Goal: Information Seeking & Learning: Find specific fact

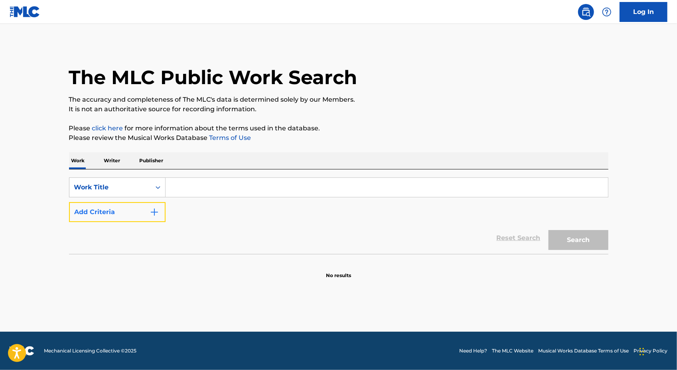
click at [126, 211] on button "Add Criteria" at bounding box center [117, 212] width 97 height 20
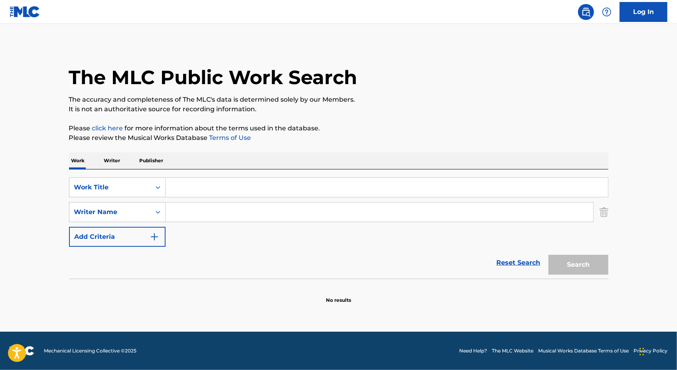
click at [219, 213] on input "Search Form" at bounding box center [380, 212] width 428 height 19
paste input "[PERSON_NAME] Paulo"
type input "[PERSON_NAME] Paulo"
click at [358, 189] on input "Search Form" at bounding box center [387, 187] width 442 height 19
paste input "129 Amoroso"
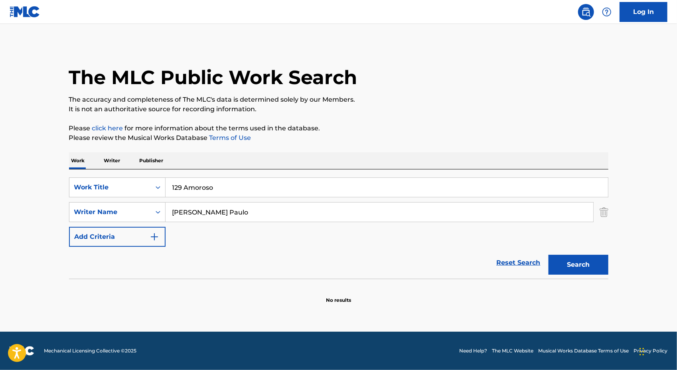
type input "129 Amoroso"
click at [574, 252] on div "Search" at bounding box center [576, 263] width 64 height 32
click at [577, 259] on button "Search" at bounding box center [578, 265] width 60 height 20
click at [209, 215] on input "[PERSON_NAME] Paulo" at bounding box center [380, 212] width 428 height 19
click at [208, 214] on input "[PERSON_NAME] Paulo" at bounding box center [380, 212] width 428 height 19
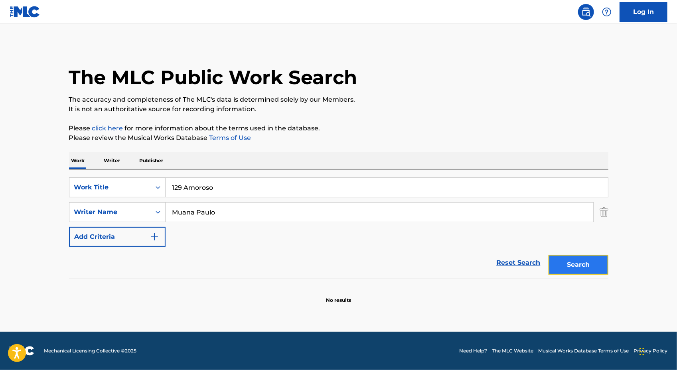
click at [579, 269] on button "Search" at bounding box center [578, 265] width 60 height 20
click at [206, 212] on input "Muana Paulo" at bounding box center [380, 212] width 428 height 19
click at [212, 213] on input "Muana Paulo" at bounding box center [380, 212] width 428 height 19
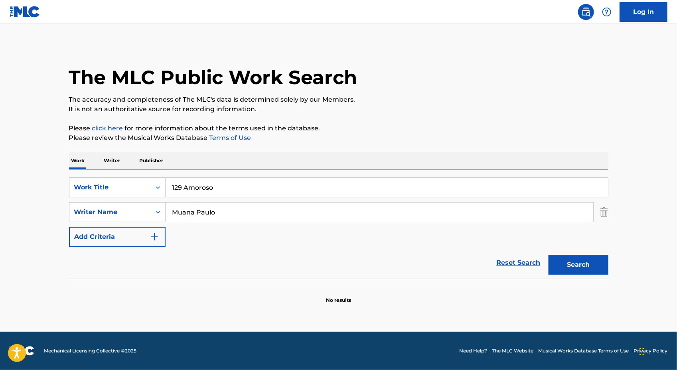
click at [212, 213] on input "Muana Paulo" at bounding box center [380, 212] width 428 height 19
paste input "Fragoso Paulo (100%)"
drag, startPoint x: 245, startPoint y: 211, endPoint x: 301, endPoint y: 210, distance: 55.5
click at [298, 211] on input "[PERSON_NAME] Paulo (100%)" at bounding box center [380, 212] width 428 height 19
type input "[PERSON_NAME] Paulo"
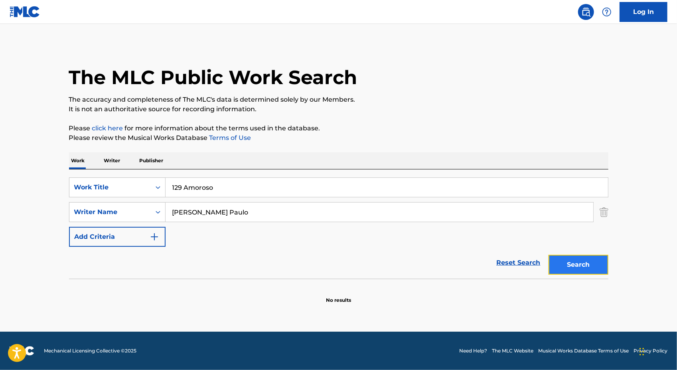
click at [566, 259] on button "Search" at bounding box center [578, 265] width 60 height 20
drag, startPoint x: 235, startPoint y: 187, endPoint x: 116, endPoint y: 188, distance: 119.7
click at [118, 188] on div "SearchWithCriteriaf73ba685-a67f-428c-bebb-0e43c05b179a Work Title 129 Amoroso" at bounding box center [338, 187] width 539 height 20
paste input "Afrotopia"
click at [581, 252] on div "Search" at bounding box center [576, 263] width 64 height 32
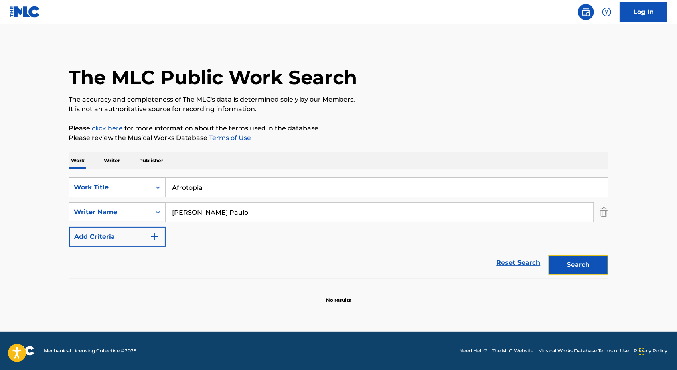
click at [579, 264] on button "Search" at bounding box center [578, 265] width 60 height 20
click at [282, 187] on input "Afrotopia" at bounding box center [387, 187] width 442 height 19
paste input "legria Da Velh"
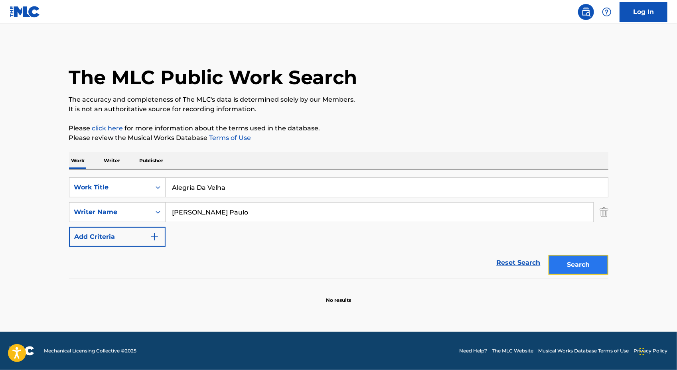
click at [574, 270] on button "Search" at bounding box center [578, 265] width 60 height 20
click at [279, 184] on input "Alegria Da Velha" at bounding box center [387, 187] width 442 height 19
click at [279, 185] on input "Alegria Da Velha" at bounding box center [387, 187] width 442 height 19
paste input "Whisky (2)"
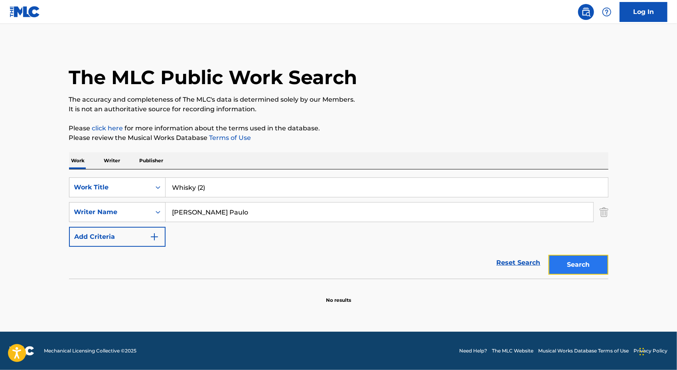
click at [563, 262] on button "Search" at bounding box center [578, 265] width 60 height 20
click at [202, 189] on input "Whisky (2)" at bounding box center [387, 187] width 442 height 19
click at [203, 189] on input "Whisky (2)" at bounding box center [387, 187] width 442 height 19
click at [548, 255] on button "Search" at bounding box center [578, 265] width 60 height 20
click at [246, 180] on input "Whisky" at bounding box center [387, 187] width 442 height 19
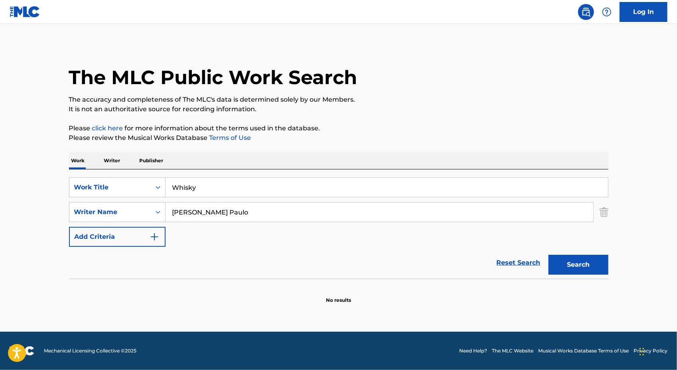
click at [246, 181] on input "Whisky" at bounding box center [387, 187] width 442 height 19
paste input "oni VANYFOX Remix"
click at [199, 189] on input "Woni VANYFOX Remix" at bounding box center [387, 187] width 442 height 19
drag, startPoint x: 199, startPoint y: 189, endPoint x: 315, endPoint y: 189, distance: 116.1
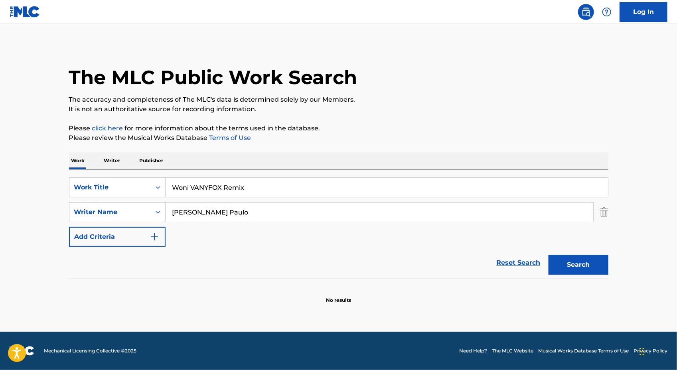
click at [311, 189] on input "Woni VANYFOX Remix" at bounding box center [387, 187] width 442 height 19
click at [548, 255] on button "Search" at bounding box center [578, 265] width 60 height 20
click at [229, 193] on input "Woni" at bounding box center [387, 187] width 442 height 19
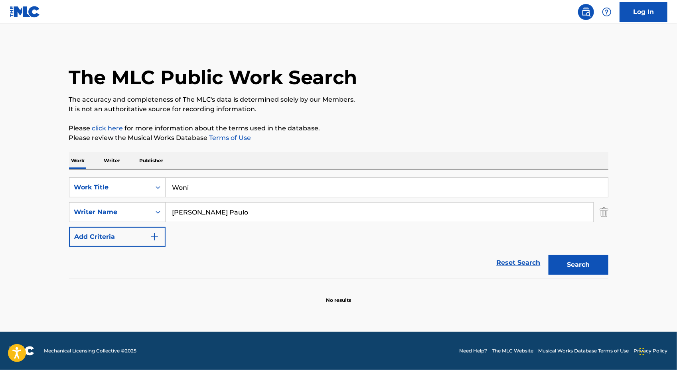
paste input "ho Am I"
click at [586, 261] on button "Search" at bounding box center [578, 265] width 60 height 20
click at [252, 189] on input "Who Am I" at bounding box center [387, 187] width 442 height 19
click at [252, 190] on input "Who Am I" at bounding box center [387, 187] width 442 height 19
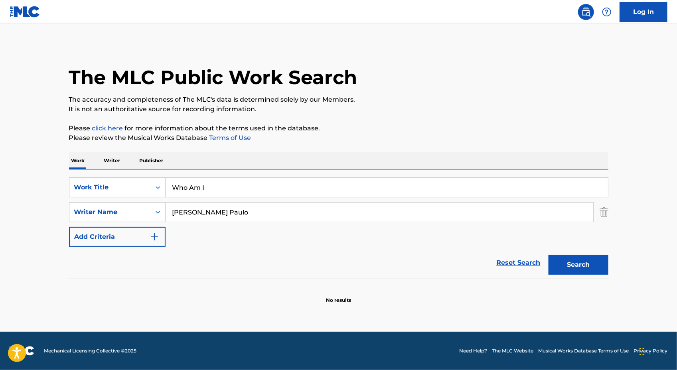
paste input "Impacto (2)"
drag, startPoint x: 199, startPoint y: 188, endPoint x: 287, endPoint y: 170, distance: 89.5
click at [286, 172] on div "SearchWithCriteriaf73ba685-a67f-428c-bebb-0e43c05b179a Work Title Impacto (2) S…" at bounding box center [338, 224] width 539 height 109
click at [221, 189] on input "Impacto (2)" at bounding box center [387, 187] width 442 height 19
drag, startPoint x: 202, startPoint y: 187, endPoint x: 251, endPoint y: 185, distance: 49.1
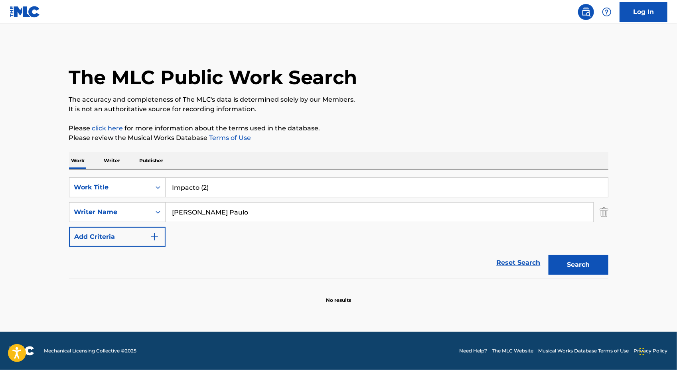
click at [246, 187] on input "Impacto (2)" at bounding box center [387, 187] width 442 height 19
click at [578, 257] on button "Search" at bounding box center [578, 265] width 60 height 20
click at [224, 181] on input "Impacto" at bounding box center [387, 187] width 442 height 19
paste input "uls"
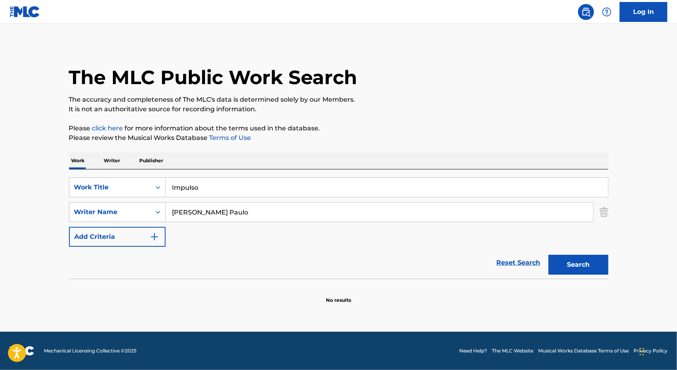
click at [427, 138] on p "Please review the Musical Works Database Terms of Use" at bounding box center [338, 138] width 539 height 10
click at [581, 252] on div "Search" at bounding box center [576, 263] width 64 height 32
click at [582, 260] on button "Search" at bounding box center [578, 265] width 60 height 20
click at [246, 192] on input "Impulso" at bounding box center [387, 187] width 442 height 19
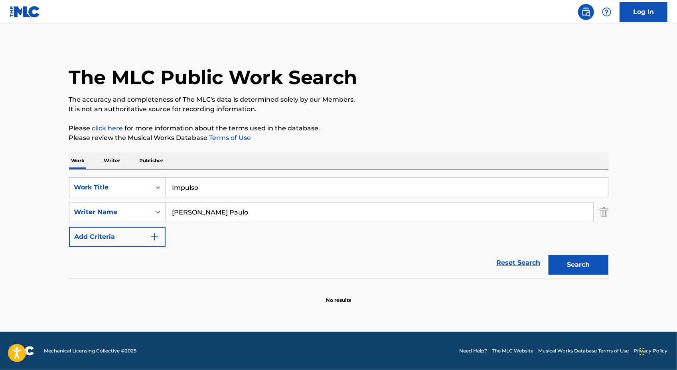
click at [246, 192] on input "Impulso" at bounding box center [387, 187] width 442 height 19
paste input "[PERSON_NAME] (2)"
drag, startPoint x: 207, startPoint y: 189, endPoint x: 241, endPoint y: 186, distance: 34.0
click at [233, 189] on input "[PERSON_NAME] (2)" at bounding box center [387, 187] width 442 height 19
click at [548, 255] on button "Search" at bounding box center [578, 265] width 60 height 20
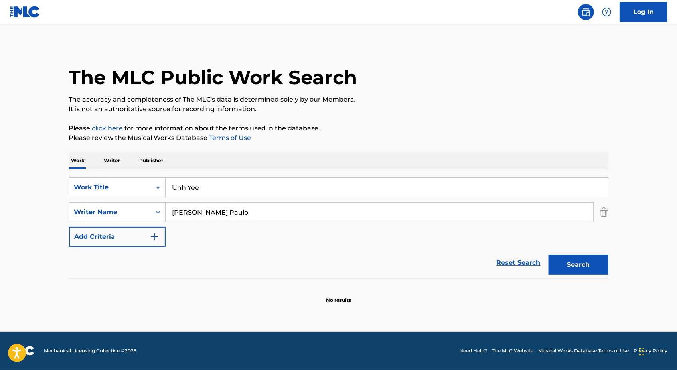
click at [213, 195] on input "Uhh Yee" at bounding box center [387, 187] width 442 height 19
paste input "Trasher (2)"
drag, startPoint x: 197, startPoint y: 186, endPoint x: 221, endPoint y: 181, distance: 24.1
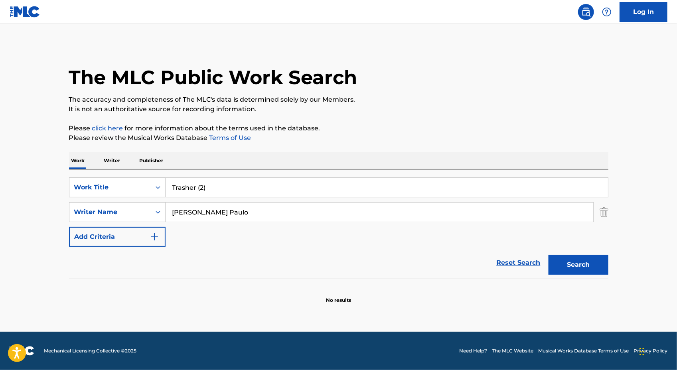
click at [218, 184] on input "Trasher (2)" at bounding box center [387, 187] width 442 height 19
click at [548, 255] on button "Search" at bounding box center [578, 265] width 60 height 20
click at [223, 196] on input "Trasher" at bounding box center [387, 187] width 442 height 19
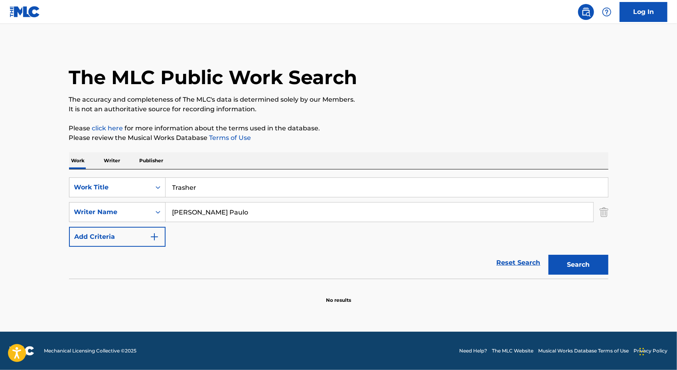
paste input "aboo VANYFOX Remix"
drag, startPoint x: 197, startPoint y: 185, endPoint x: 336, endPoint y: 177, distance: 139.4
click at [335, 179] on input "Taboo VANYFOX Remix" at bounding box center [387, 187] width 442 height 19
click at [200, 187] on input "Taboo VANYFOX Remix" at bounding box center [387, 187] width 442 height 19
drag, startPoint x: 194, startPoint y: 187, endPoint x: 385, endPoint y: 180, distance: 191.2
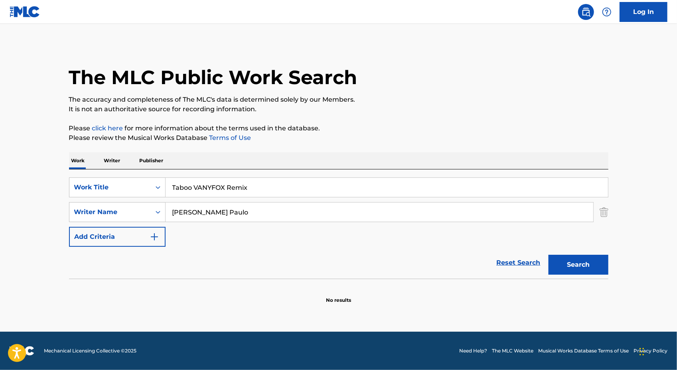
click at [383, 184] on input "Taboo VANYFOX Remix" at bounding box center [387, 187] width 442 height 19
click at [548, 255] on button "Search" at bounding box center [578, 265] width 60 height 20
click at [232, 172] on div "SearchWithCriteriaf73ba685-a67f-428c-bebb-0e43c05b179a Work Title Taboo SearchW…" at bounding box center [338, 224] width 539 height 109
click at [233, 179] on input "Taboo" at bounding box center [387, 187] width 442 height 19
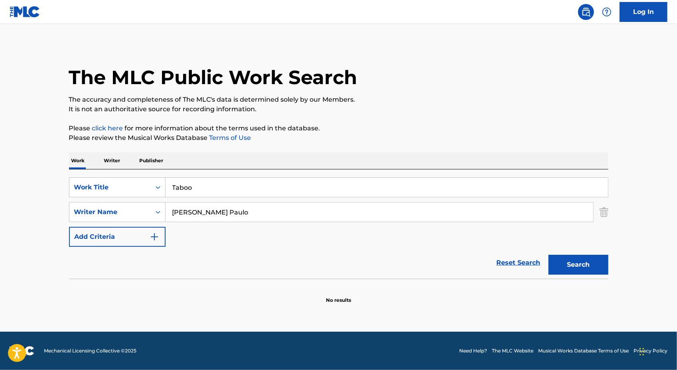
paste input "Sunset"
click at [548, 255] on button "Search" at bounding box center [578, 265] width 60 height 20
click at [252, 187] on input "Sunset" at bounding box center [387, 187] width 442 height 19
paste input "mmer Nights"
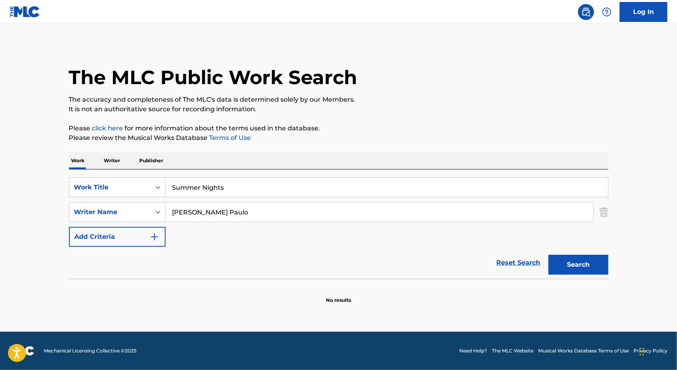
click at [548, 255] on button "Search" at bounding box center [578, 265] width 60 height 20
click at [297, 193] on input "Summer Nights" at bounding box center [387, 187] width 442 height 19
click at [298, 193] on input "Summer Nights" at bounding box center [387, 187] width 442 height 19
paste input "onho Azul"
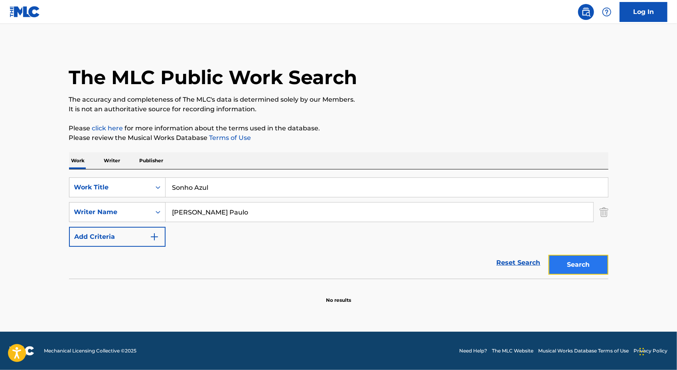
click at [565, 258] on button "Search" at bounding box center [578, 265] width 60 height 20
click at [346, 181] on input "Sonho Azul" at bounding box center [387, 187] width 442 height 19
paste input "Realidade"
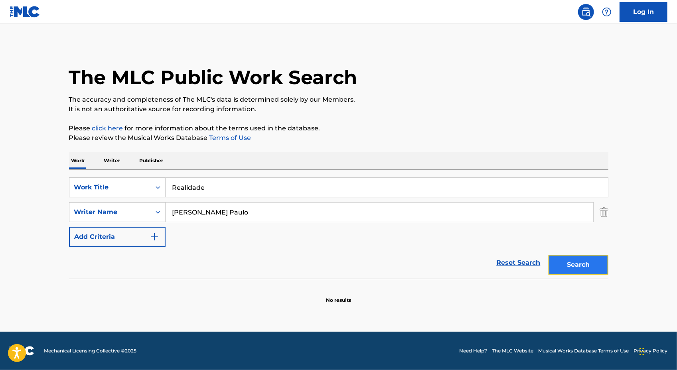
click at [574, 260] on button "Search" at bounding box center [578, 265] width 60 height 20
click at [261, 191] on input "Realidade" at bounding box center [387, 187] width 442 height 19
click at [261, 190] on input "Realidade" at bounding box center [387, 187] width 442 height 19
paste input "ave No Rio"
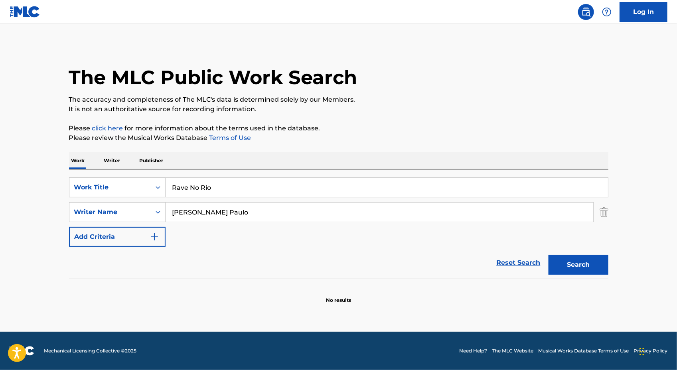
click at [417, 117] on div "The MLC Public Work Search The accuracy and completeness of The MLC's data is d…" at bounding box center [338, 174] width 558 height 260
click at [582, 258] on button "Search" at bounding box center [578, 265] width 60 height 20
click at [312, 186] on input "Rave No Rio" at bounding box center [387, 187] width 442 height 19
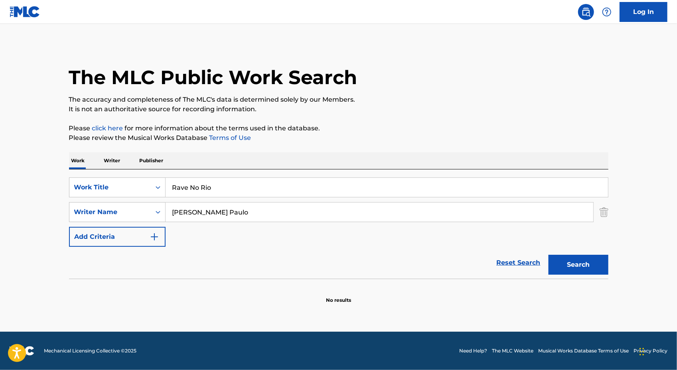
paste input "Puto Estranh"
click at [580, 261] on button "Search" at bounding box center [578, 265] width 60 height 20
click at [335, 189] on input "Puto Estranho" at bounding box center [387, 187] width 442 height 19
click at [335, 188] on input "Puto Estranho" at bounding box center [387, 187] width 442 height 19
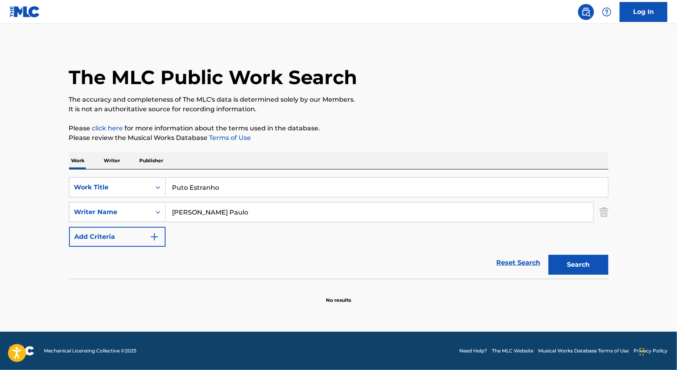
paste input "ain & Pleasure"
type input "Pain & Pleasure"
click at [580, 260] on button "Search" at bounding box center [578, 265] width 60 height 20
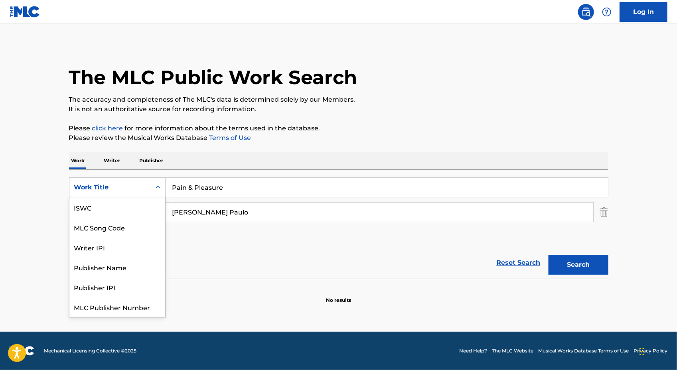
click at [139, 194] on div "Work Title" at bounding box center [109, 187] width 81 height 15
click at [128, 247] on div "Writer IPI" at bounding box center [117, 247] width 96 height 20
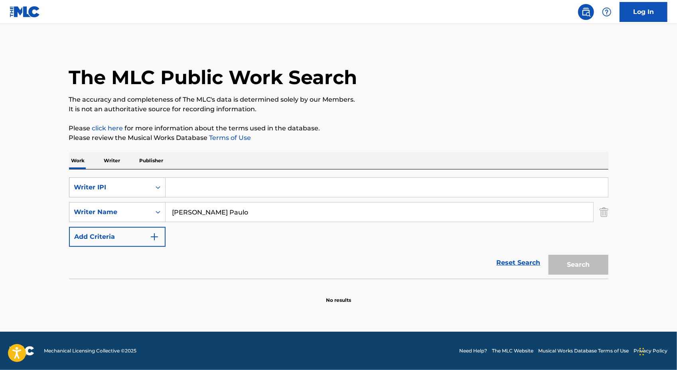
click at [113, 196] on div "Writer IPI" at bounding box center [117, 187] width 97 height 20
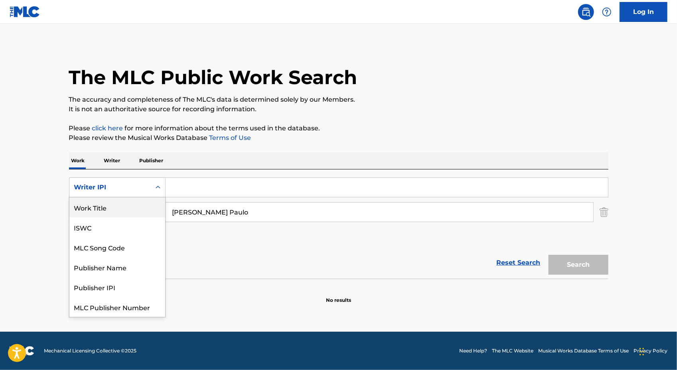
click at [117, 177] on div "Writer IPI" at bounding box center [117, 187] width 97 height 20
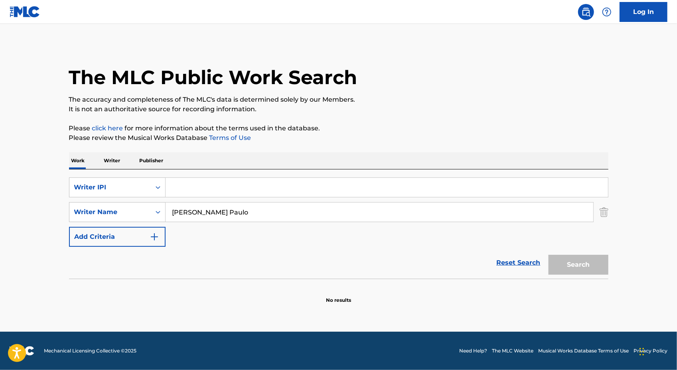
click at [112, 162] on p "Writer" at bounding box center [112, 160] width 21 height 17
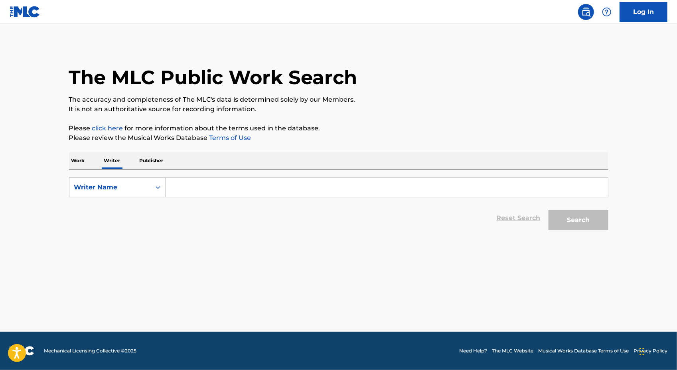
click at [182, 180] on input "Search Form" at bounding box center [387, 187] width 442 height 19
paste input "[PERSON_NAME] Paulo"
click at [588, 213] on button "Search" at bounding box center [578, 220] width 60 height 20
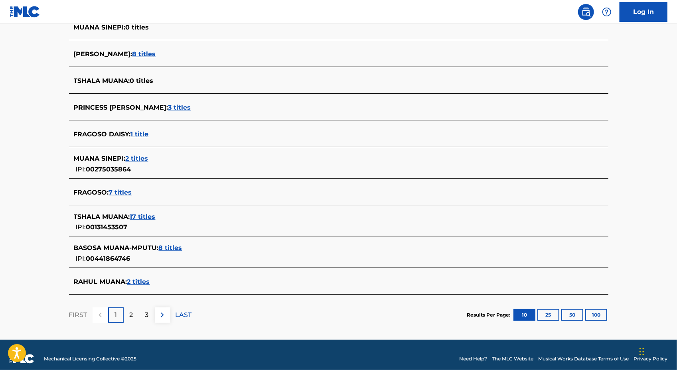
scroll to position [240, 0]
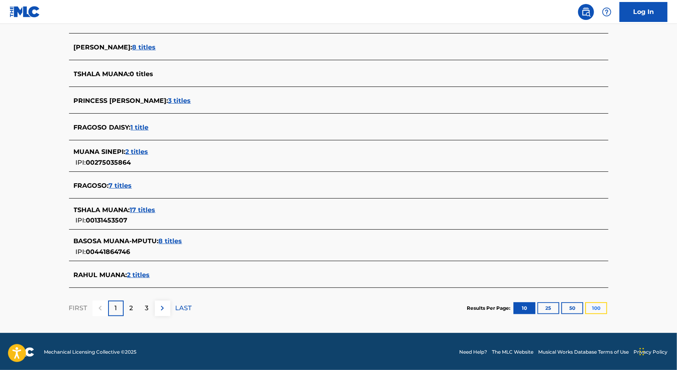
click at [603, 303] on button "100" at bounding box center [596, 308] width 22 height 12
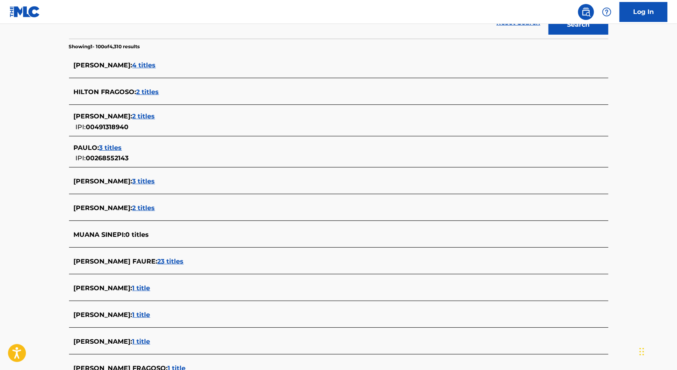
scroll to position [0, 0]
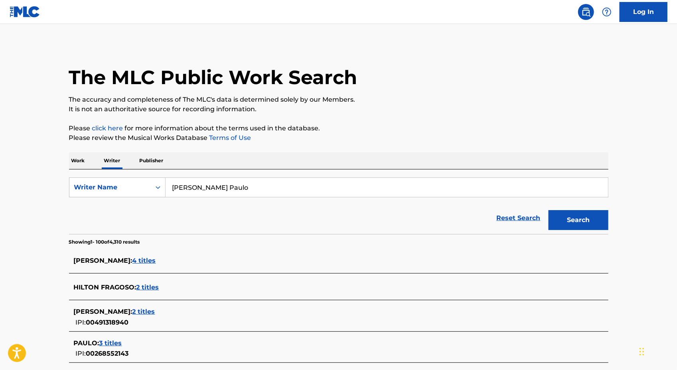
click at [204, 184] on input "[PERSON_NAME] Paulo" at bounding box center [387, 187] width 442 height 19
click at [548, 210] on button "Search" at bounding box center [578, 220] width 60 height 20
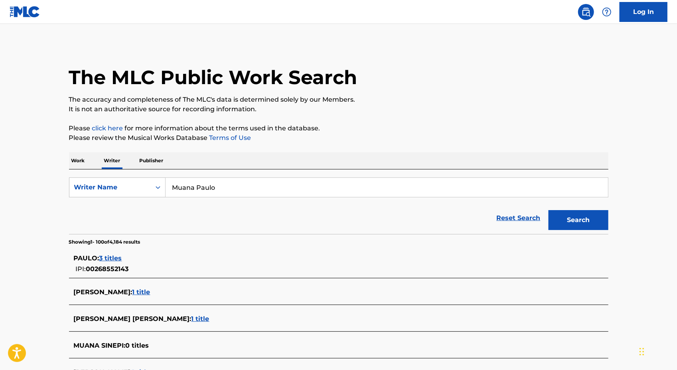
click at [227, 178] on input "Muana Paulo" at bounding box center [387, 187] width 442 height 19
click at [228, 179] on input "Muana Paulo" at bounding box center [387, 187] width 442 height 19
click at [230, 179] on input "Muana Paulo" at bounding box center [387, 187] width 442 height 19
click at [238, 190] on input "Muana Paulo" at bounding box center [387, 187] width 442 height 19
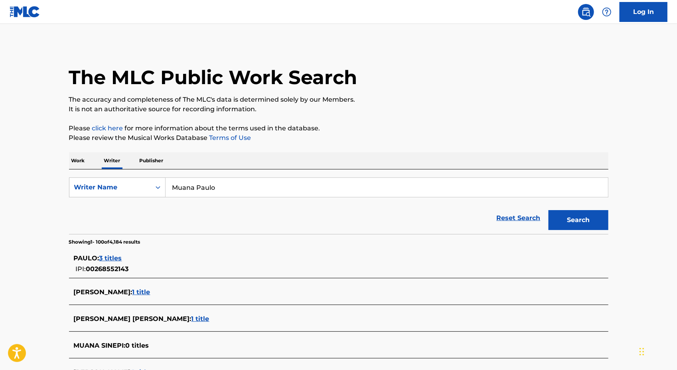
click at [238, 190] on input "Muana Paulo" at bounding box center [387, 187] width 442 height 19
paste input "Fragoso"
click at [234, 188] on input "[PERSON_NAME] Paulo" at bounding box center [387, 187] width 442 height 19
click at [235, 188] on input "[PERSON_NAME] Paulo" at bounding box center [387, 187] width 442 height 19
drag, startPoint x: 198, startPoint y: 188, endPoint x: 119, endPoint y: 186, distance: 79.0
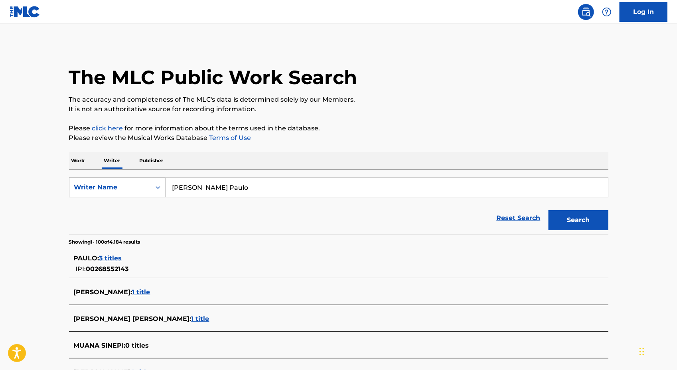
click at [121, 187] on div "SearchWithCriteria23164d56-0461-4e2e-9a12-7a322d50c621 Writer Name [PERSON_NAME]" at bounding box center [338, 187] width 539 height 20
click at [548, 210] on button "Search" at bounding box center [578, 220] width 60 height 20
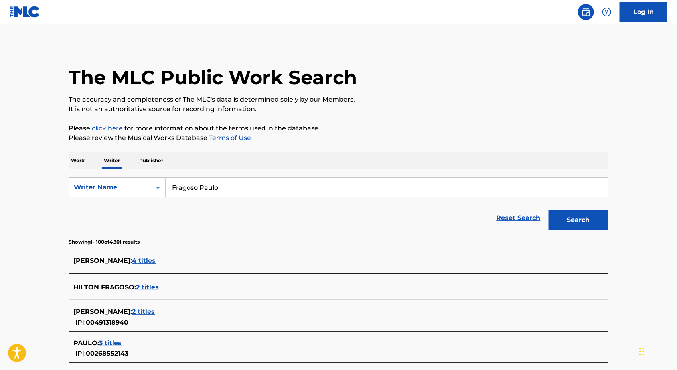
click at [231, 188] on input "Fragoso Paulo" at bounding box center [387, 187] width 442 height 19
paste input "Muana"
click at [208, 186] on input "[PERSON_NAME] Paulo" at bounding box center [387, 187] width 442 height 19
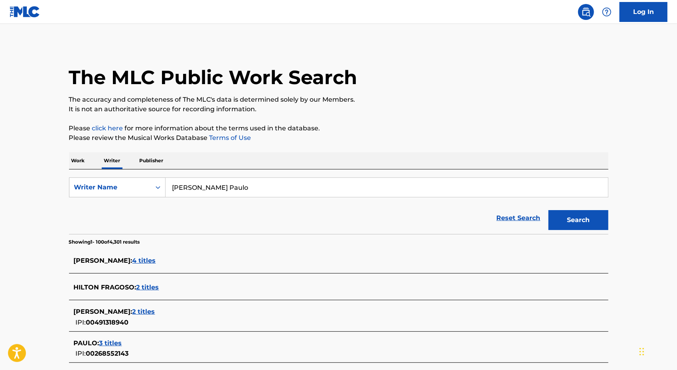
click at [208, 186] on input "[PERSON_NAME] Paulo" at bounding box center [387, 187] width 442 height 19
click at [199, 190] on input "[PERSON_NAME] Paulo" at bounding box center [387, 187] width 442 height 19
drag, startPoint x: 196, startPoint y: 188, endPoint x: 151, endPoint y: 186, distance: 44.7
click at [152, 186] on div "SearchWithCriteria23164d56-0461-4e2e-9a12-7a322d50c621 Writer Name [PERSON_NAME]" at bounding box center [338, 187] width 539 height 20
click at [548, 210] on button "Search" at bounding box center [578, 220] width 60 height 20
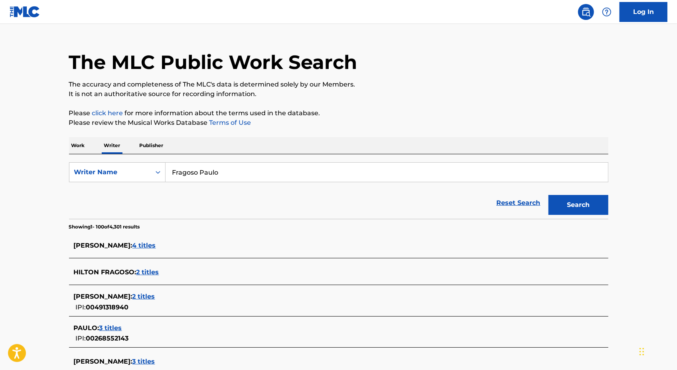
scroll to position [16, 0]
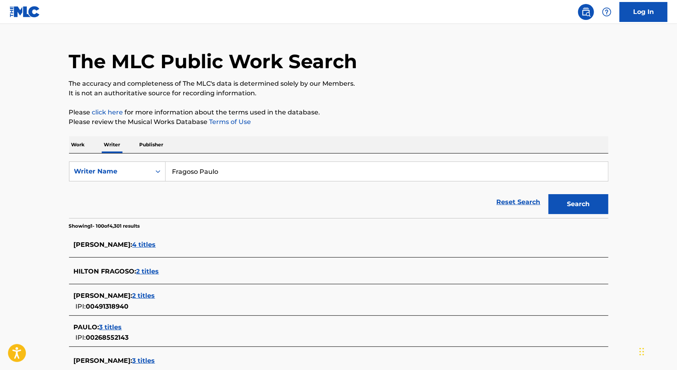
click at [248, 169] on input "Fragoso Paulo" at bounding box center [387, 171] width 442 height 19
click at [248, 170] on input "Fragoso Paulo" at bounding box center [387, 171] width 442 height 19
paste input "VANYFOX"
type input "VANYFOX"
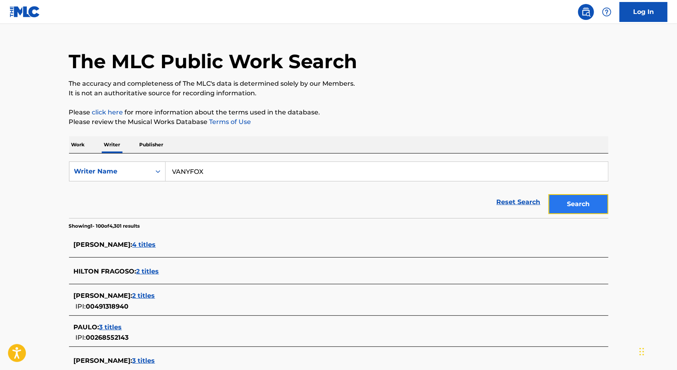
click at [585, 207] on button "Search" at bounding box center [578, 204] width 60 height 20
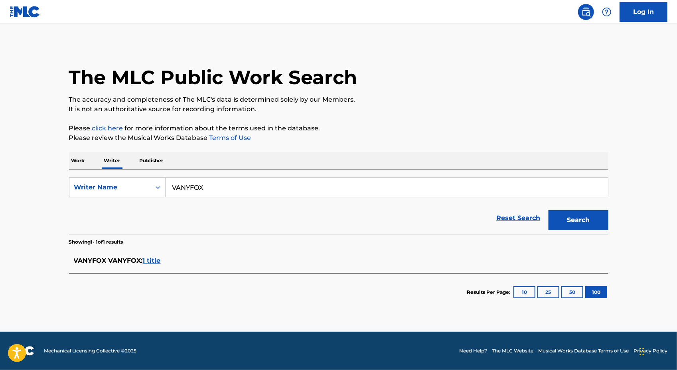
click at [154, 259] on span "1 title" at bounding box center [152, 261] width 18 height 8
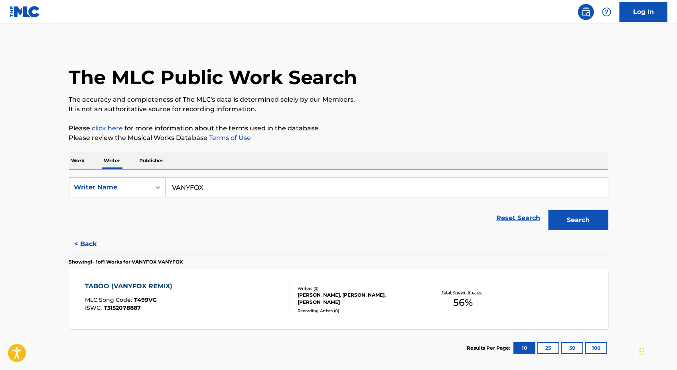
scroll to position [7, 0]
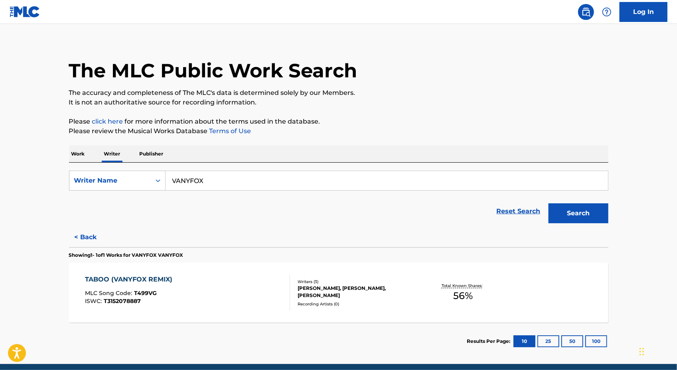
click at [157, 273] on div "TABOO (VANYFOX REMIX) MLC Song Code : T499VG ISWC : T3152078887 Writers ( 3 ) […" at bounding box center [338, 293] width 539 height 60
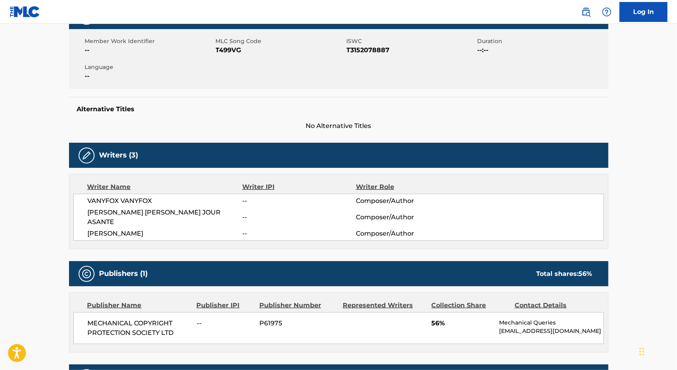
scroll to position [32, 0]
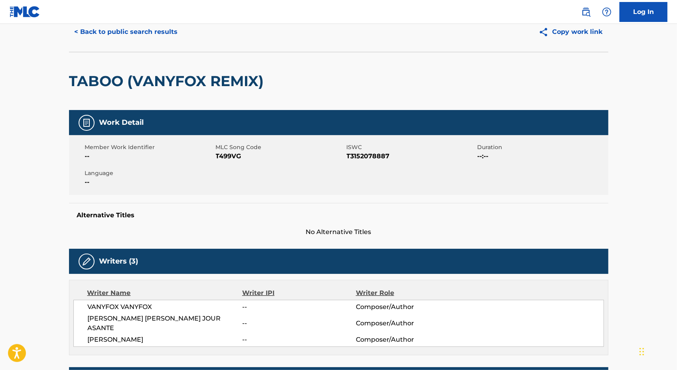
click at [365, 150] on span "ISWC" at bounding box center [411, 147] width 129 height 8
click at [233, 162] on div "Member Work Identifier -- MLC Song Code T499VG ISWC T3152078887 Duration --:-- …" at bounding box center [338, 165] width 539 height 60
click at [230, 156] on span "T499VG" at bounding box center [280, 157] width 129 height 10
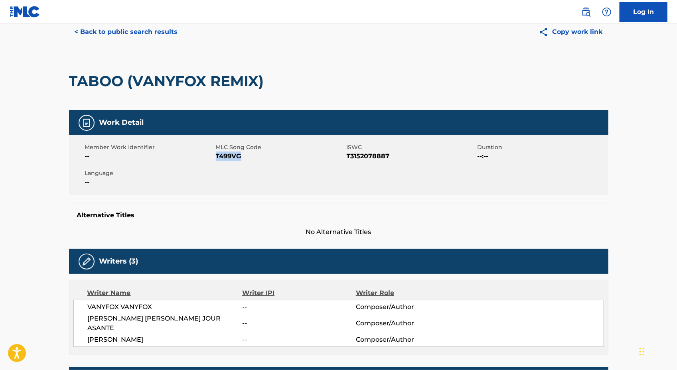
copy span "T499VG"
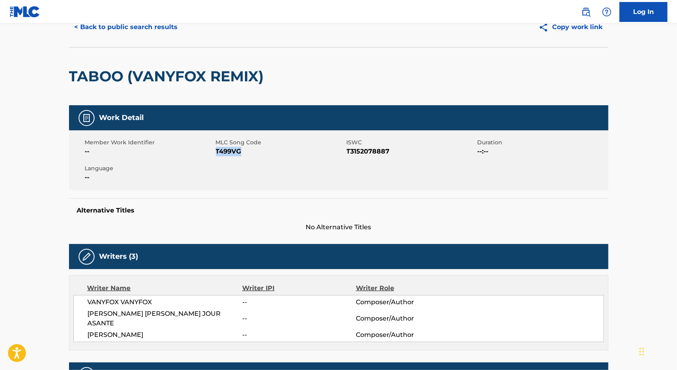
scroll to position [0, 0]
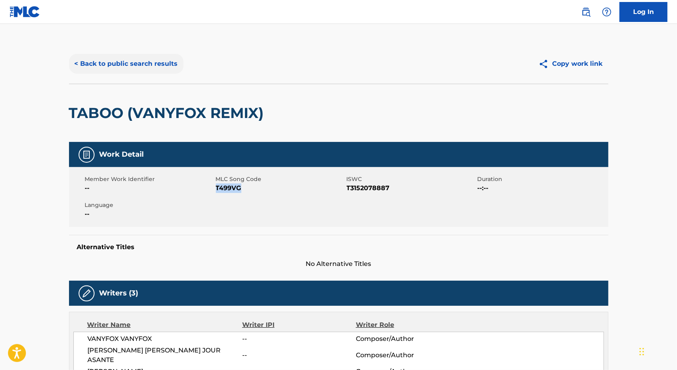
click at [118, 57] on button "< Back to public search results" at bounding box center [126, 64] width 114 height 20
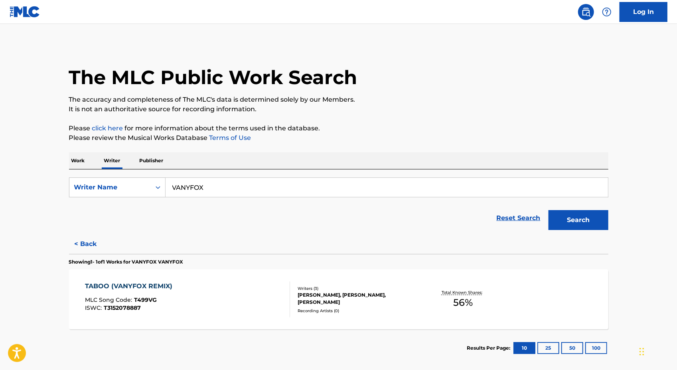
click at [209, 189] on input "VANYFOX" at bounding box center [387, 187] width 442 height 19
click at [566, 216] on button "Search" at bounding box center [578, 220] width 60 height 20
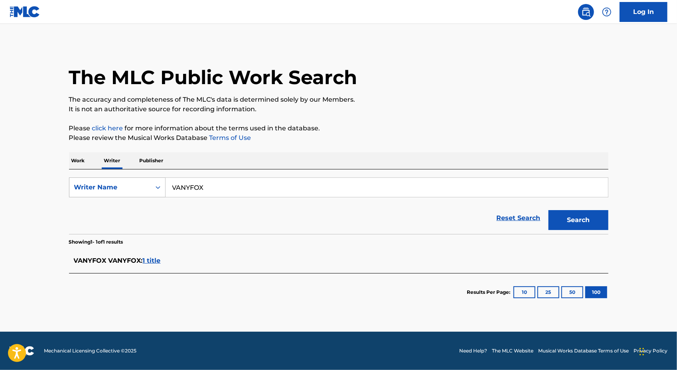
click at [136, 190] on div "Writer Name" at bounding box center [110, 188] width 72 height 10
click at [143, 162] on p "Publisher" at bounding box center [151, 160] width 29 height 17
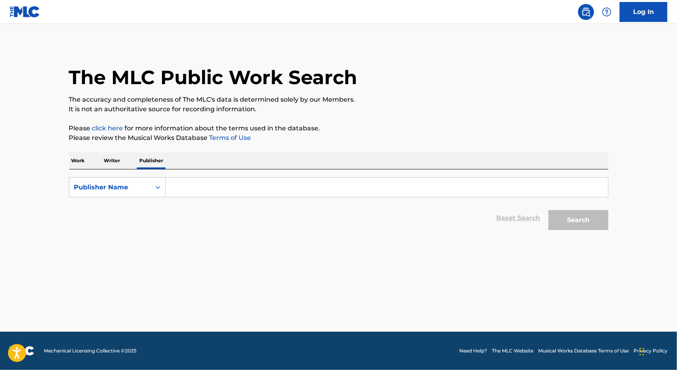
click at [89, 167] on div "Work Writer Publisher" at bounding box center [338, 160] width 539 height 17
click at [71, 166] on p "Work" at bounding box center [78, 160] width 18 height 17
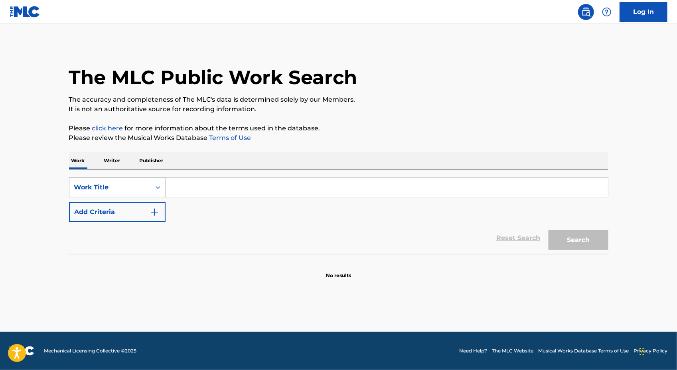
click at [103, 185] on div "Work Title" at bounding box center [110, 188] width 72 height 10
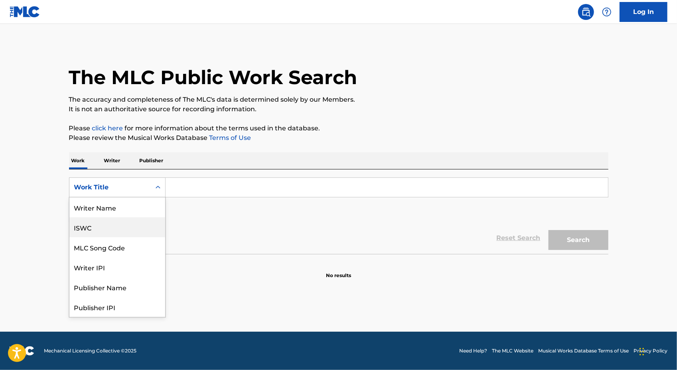
scroll to position [40, 0]
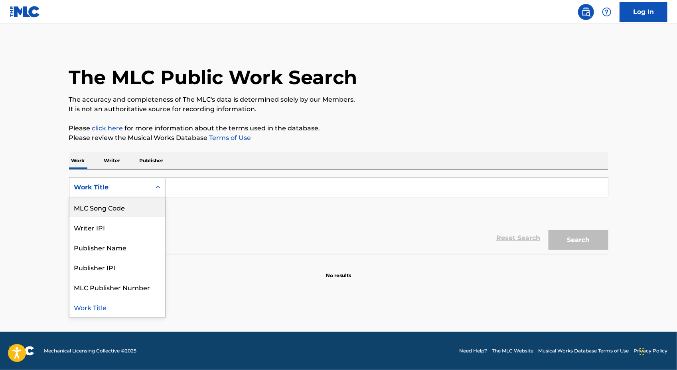
click at [225, 188] on input "Search Form" at bounding box center [387, 187] width 442 height 19
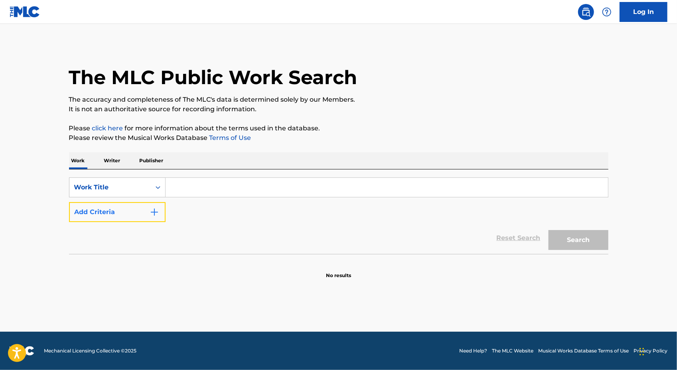
click at [144, 208] on button "Add Criteria" at bounding box center [117, 212] width 97 height 20
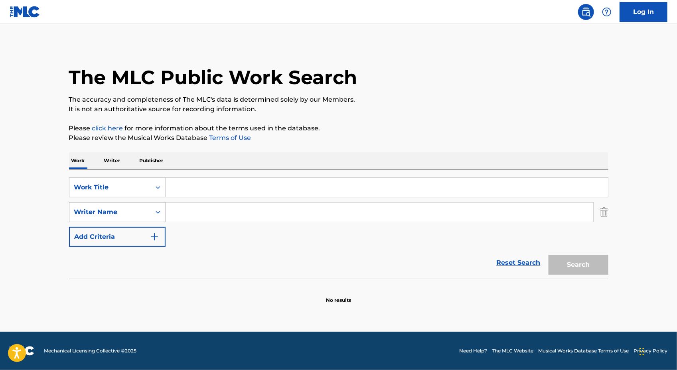
click at [135, 220] on div "Writer Name" at bounding box center [117, 212] width 97 height 20
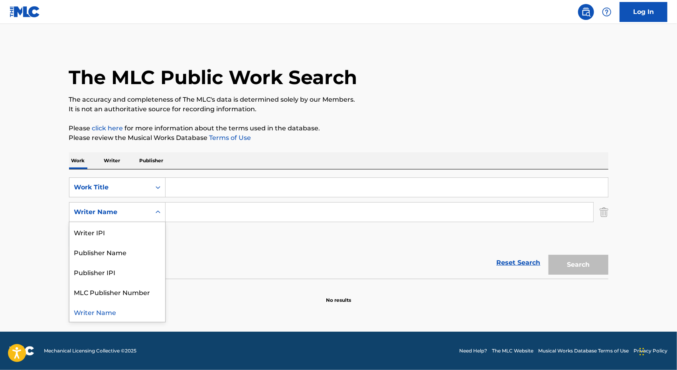
click at [136, 213] on div "Writer Name" at bounding box center [110, 212] width 72 height 10
click at [131, 214] on div "Writer Name" at bounding box center [110, 212] width 72 height 10
click at [211, 263] on div "Reset Search Search" at bounding box center [338, 263] width 539 height 32
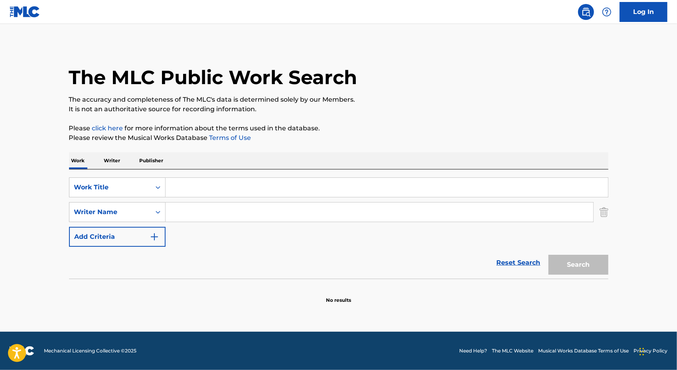
click at [192, 181] on input "Search Form" at bounding box center [387, 187] width 442 height 19
paste input "[PERSON_NAME] Remix"
type input "[PERSON_NAME] Remix"
click at [565, 255] on button "Search" at bounding box center [578, 265] width 60 height 20
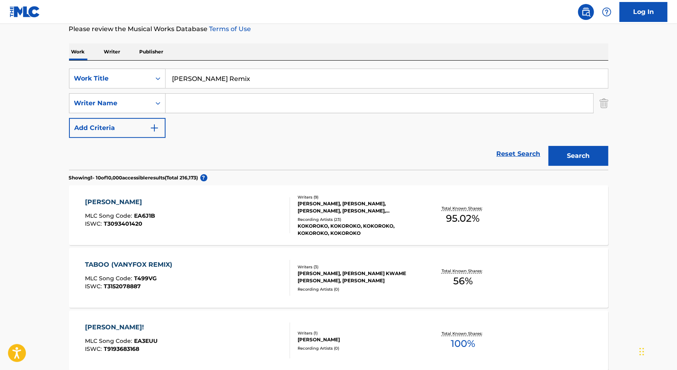
scroll to position [109, 0]
click at [117, 197] on div "[PERSON_NAME]" at bounding box center [120, 202] width 70 height 10
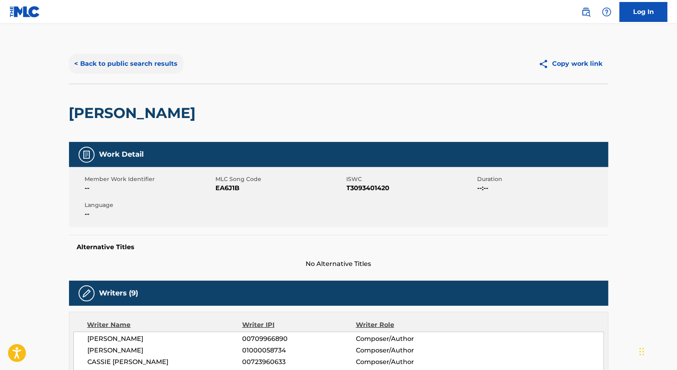
click at [135, 68] on button "< Back to public search results" at bounding box center [126, 64] width 114 height 20
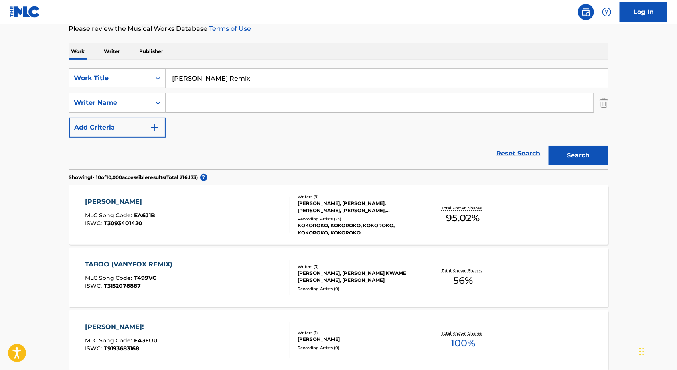
click at [248, 83] on input "[PERSON_NAME] Remix" at bounding box center [387, 78] width 442 height 19
click at [248, 82] on input "[PERSON_NAME] Remix" at bounding box center [387, 78] width 442 height 19
paste input "Cinco Por Cento"
click at [580, 156] on button "Search" at bounding box center [578, 156] width 60 height 20
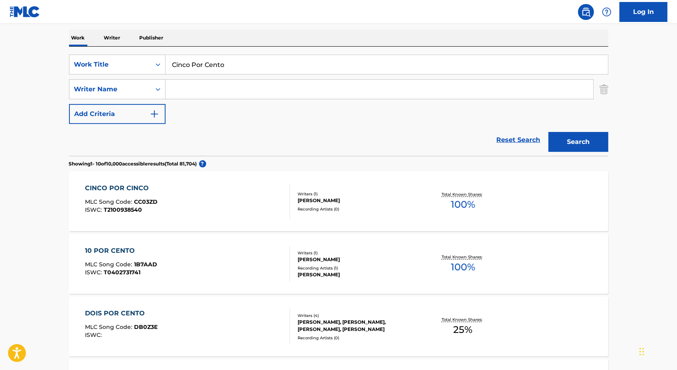
scroll to position [0, 0]
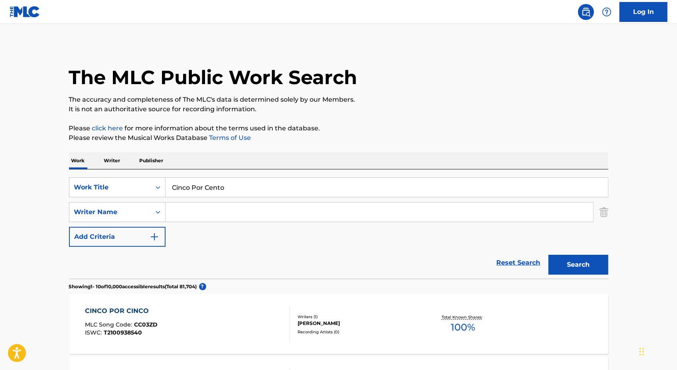
click at [221, 178] on input "Cinco Por Cento" at bounding box center [387, 187] width 442 height 19
click at [222, 179] on input "Cinco Por Cento" at bounding box center [387, 187] width 442 height 19
paste input "Alegria Da Velha"
click at [573, 256] on button "Search" at bounding box center [578, 265] width 60 height 20
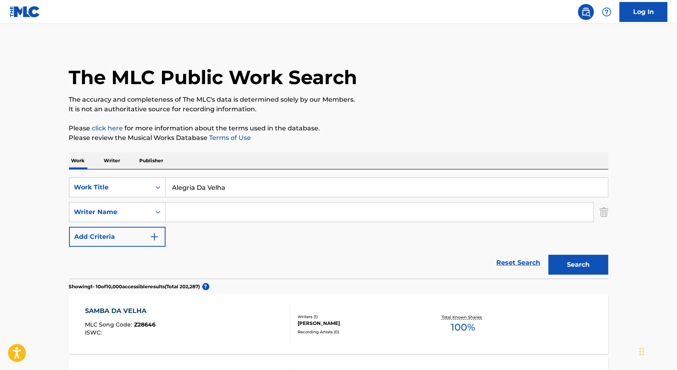
click at [264, 189] on input "Alegria Da Velha" at bounding box center [387, 187] width 442 height 19
paste input "rizon"
type input "[US_STATE]"
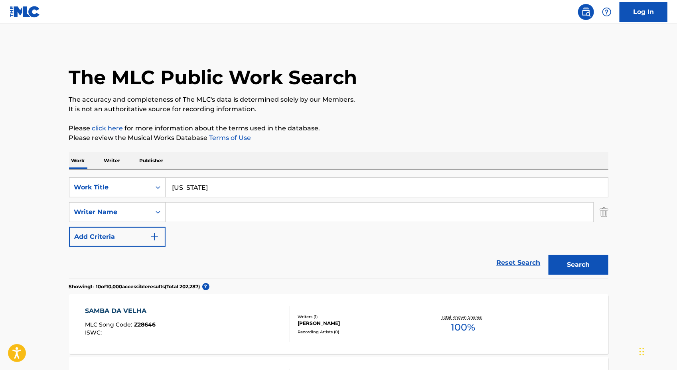
click at [245, 208] on input "Search Form" at bounding box center [380, 212] width 428 height 19
type input "m"
click at [573, 263] on button "Search" at bounding box center [578, 265] width 60 height 20
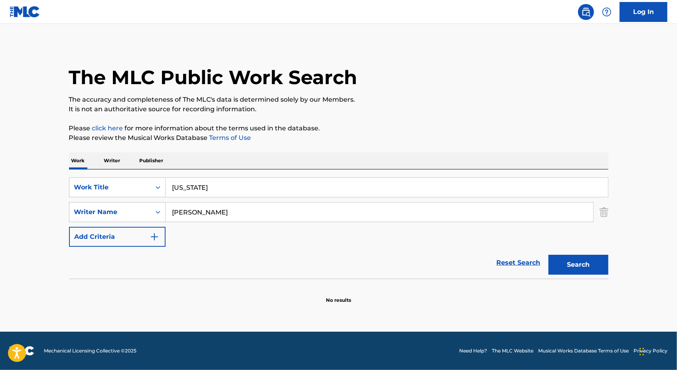
click at [211, 215] on input "[PERSON_NAME]" at bounding box center [380, 212] width 428 height 19
click at [226, 213] on input "[PERSON_NAME]" at bounding box center [380, 212] width 428 height 19
drag, startPoint x: 226, startPoint y: 213, endPoint x: 137, endPoint y: 213, distance: 89.3
click at [139, 213] on div "SearchWithCriteriab5570805-07dc-4384-bda7-bb862651d975 Writer Name [PERSON_NAME]" at bounding box center [338, 212] width 539 height 20
click at [186, 213] on input "[PERSON_NAME]" at bounding box center [380, 212] width 428 height 19
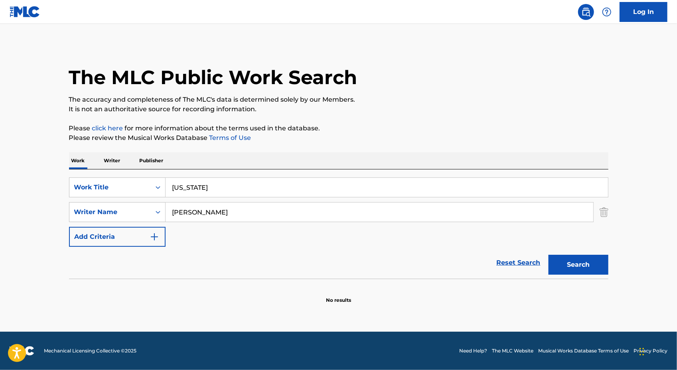
drag, startPoint x: 226, startPoint y: 214, endPoint x: 168, endPoint y: 205, distance: 58.4
click at [168, 205] on input "[PERSON_NAME]" at bounding box center [380, 212] width 428 height 19
click at [548, 255] on button "Search" at bounding box center [578, 265] width 60 height 20
click at [190, 219] on input "[PERSON_NAME]" at bounding box center [380, 212] width 428 height 19
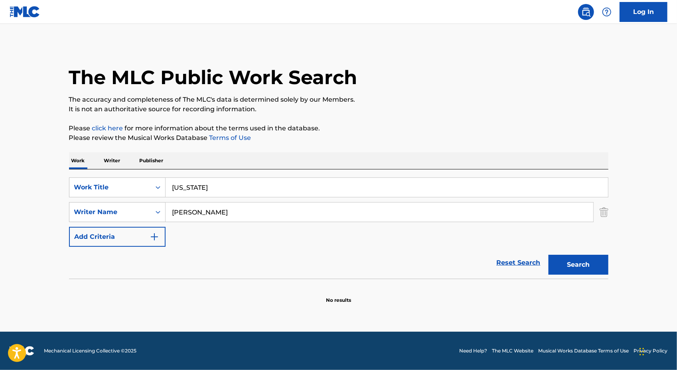
click at [190, 219] on input "[PERSON_NAME]" at bounding box center [380, 212] width 428 height 19
paste input "[PERSON_NAME]"
click at [556, 262] on button "Search" at bounding box center [578, 265] width 60 height 20
click at [207, 213] on input "[PERSON_NAME]" at bounding box center [380, 212] width 428 height 19
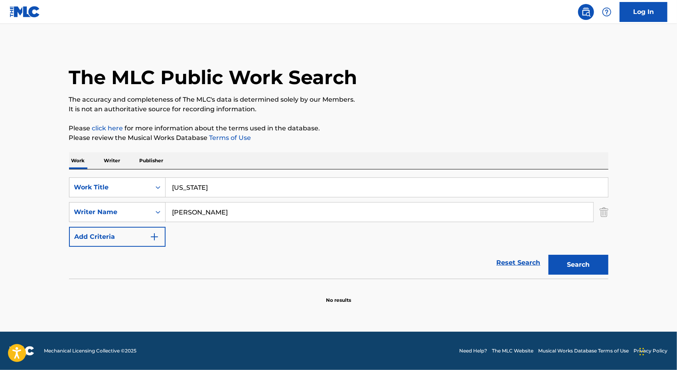
type input "[PERSON_NAME]"
click at [588, 252] on div "Search" at bounding box center [576, 263] width 64 height 32
click at [319, 190] on input "[US_STATE]" at bounding box center [387, 187] width 442 height 19
click at [319, 189] on input "[US_STATE]" at bounding box center [387, 187] width 442 height 19
click at [255, 215] on input "[PERSON_NAME]" at bounding box center [380, 212] width 428 height 19
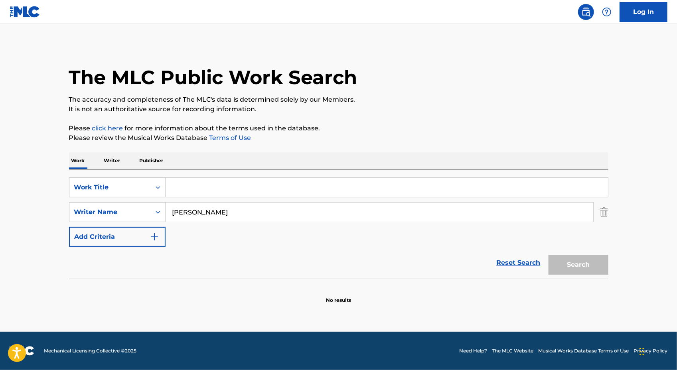
click at [114, 167] on p "Writer" at bounding box center [112, 160] width 21 height 17
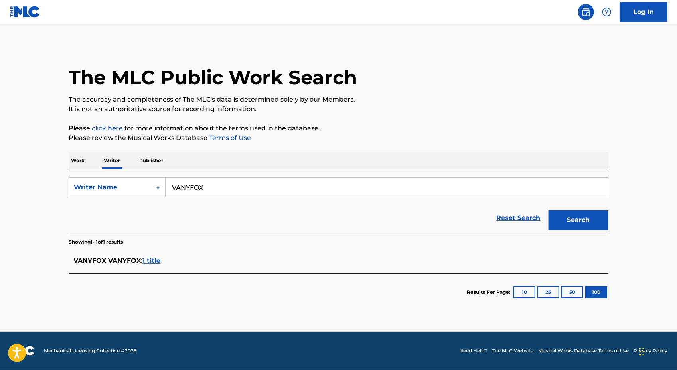
click at [221, 195] on input "VANYFOX" at bounding box center [387, 187] width 442 height 19
click at [222, 195] on input "VANYFOX" at bounding box center [387, 187] width 442 height 19
paste input "[PERSON_NAME]"
click at [566, 228] on button "Search" at bounding box center [578, 220] width 60 height 20
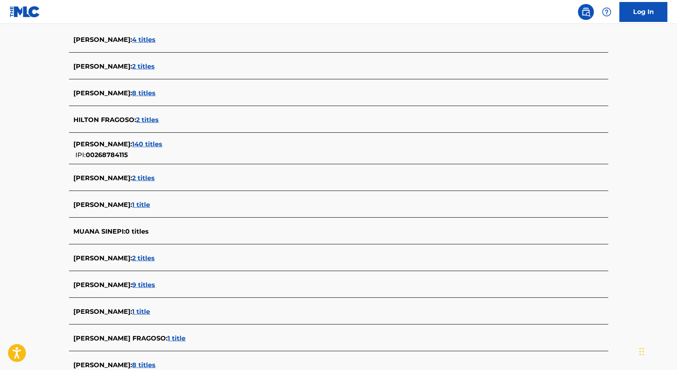
scroll to position [29, 0]
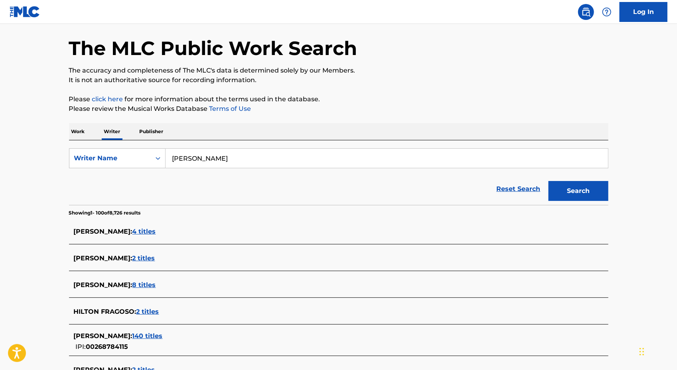
click at [248, 156] on input "[PERSON_NAME]" at bounding box center [387, 158] width 442 height 19
paste input "Search Form"
click at [236, 161] on input "[PERSON_NAME]" at bounding box center [387, 158] width 442 height 19
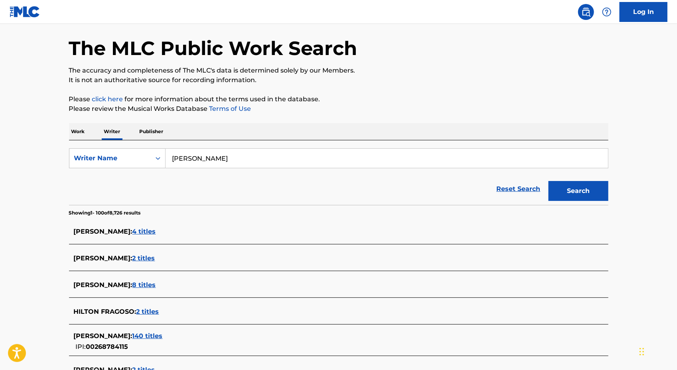
drag, startPoint x: 236, startPoint y: 161, endPoint x: 207, endPoint y: 160, distance: 28.7
click at [207, 160] on input "[PERSON_NAME]" at bounding box center [387, 158] width 442 height 19
type input "[PERSON_NAME]"
click at [548, 181] on button "Search" at bounding box center [578, 191] width 60 height 20
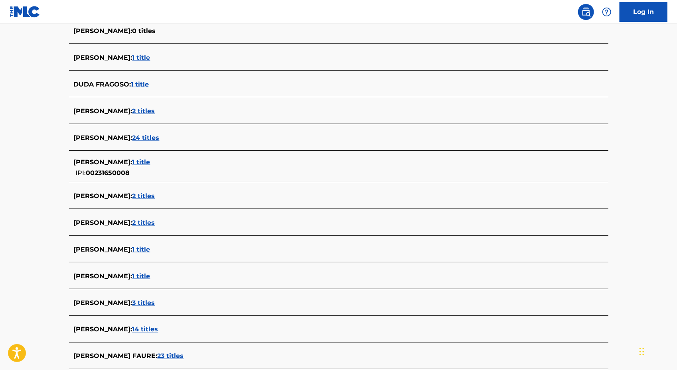
scroll to position [0, 0]
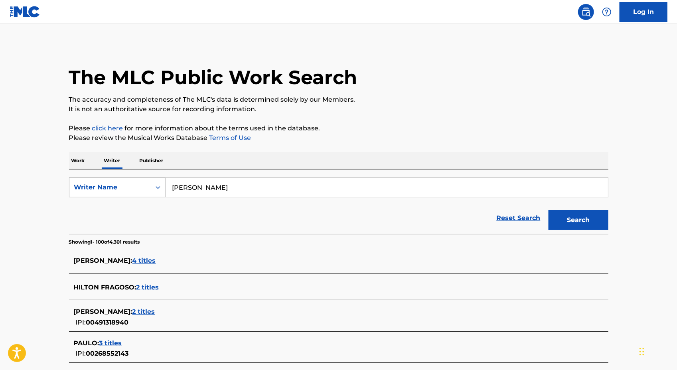
click at [102, 185] on div "Writer Name" at bounding box center [110, 188] width 72 height 10
click at [106, 212] on div "Writer IPI" at bounding box center [117, 207] width 96 height 20
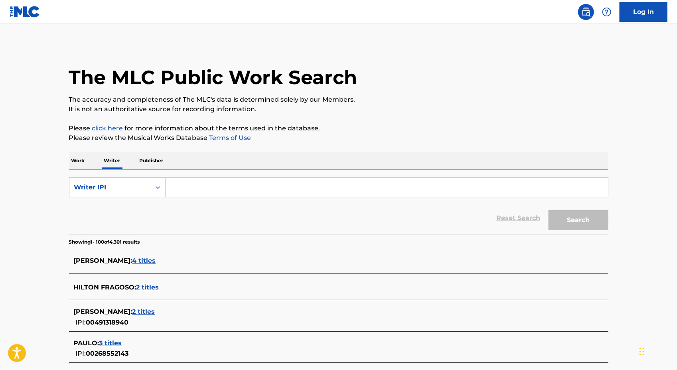
click at [235, 187] on input "Search Form" at bounding box center [387, 187] width 442 height 19
paste input "1106236599"
click at [601, 220] on button "Search" at bounding box center [578, 220] width 60 height 20
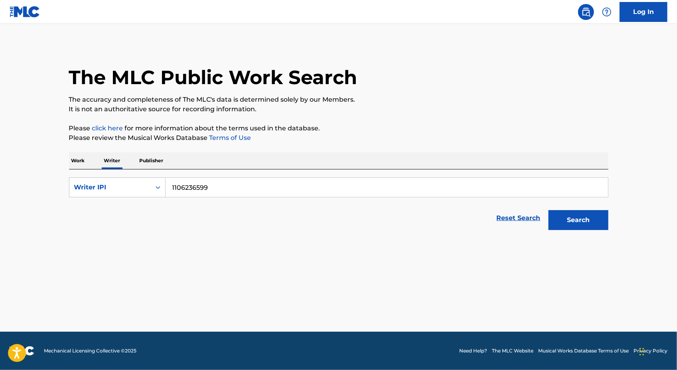
click at [415, 184] on input "1106236599" at bounding box center [387, 187] width 442 height 19
paste input "697"
type input "1106236697"
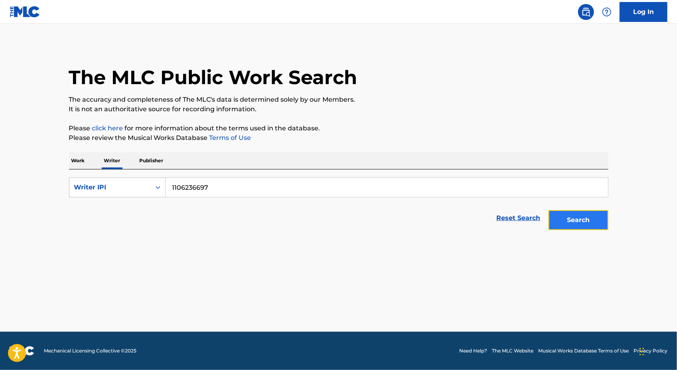
click at [577, 226] on button "Search" at bounding box center [578, 220] width 60 height 20
click at [69, 164] on p "Work" at bounding box center [78, 160] width 18 height 17
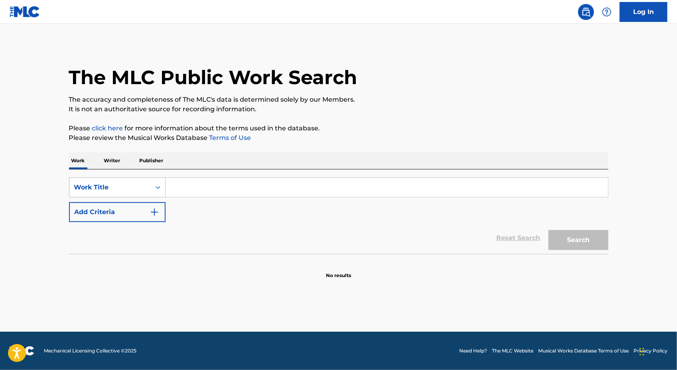
click at [105, 189] on div "Work Title" at bounding box center [110, 188] width 72 height 10
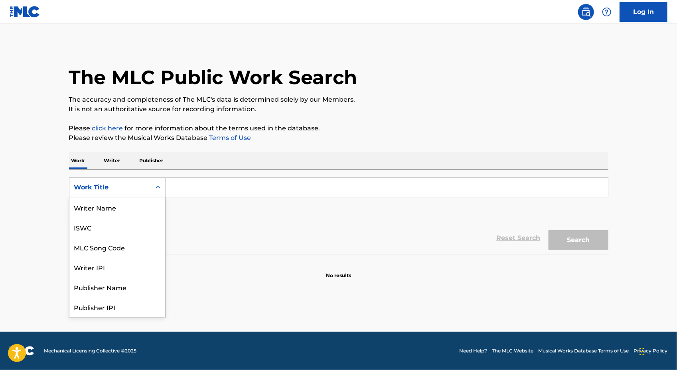
scroll to position [40, 0]
click at [123, 227] on div "Writer IPI" at bounding box center [117, 227] width 96 height 20
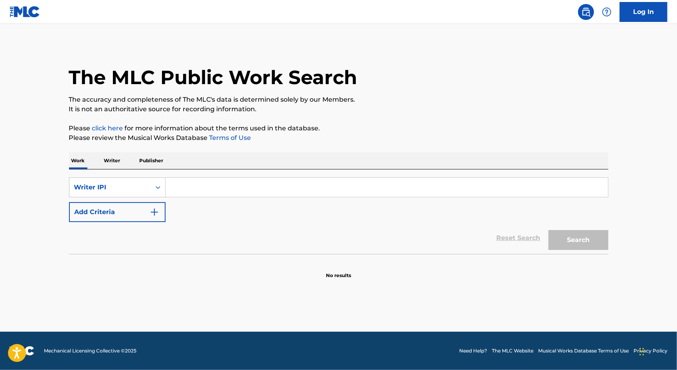
click at [210, 195] on input "Search Form" at bounding box center [387, 187] width 442 height 19
paste input "1106236697"
type input "1106236697"
click at [572, 235] on button "Search" at bounding box center [578, 240] width 60 height 20
